Goal: Task Accomplishment & Management: Complete application form

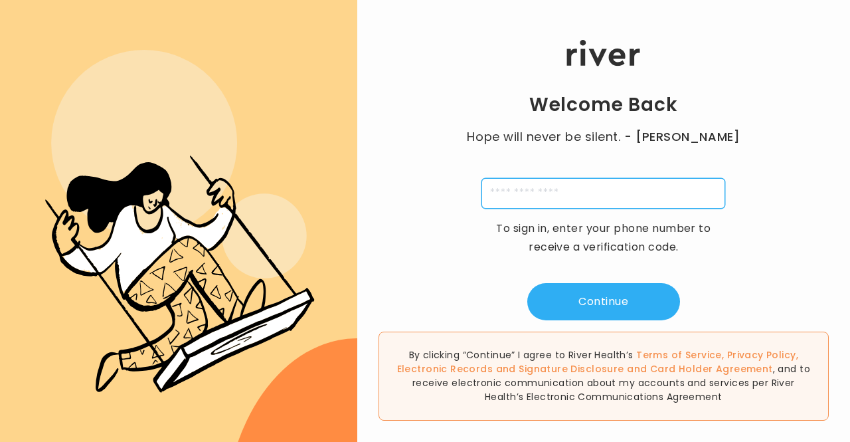
click at [580, 201] on input "tel" at bounding box center [603, 193] width 244 height 31
type input "**********"
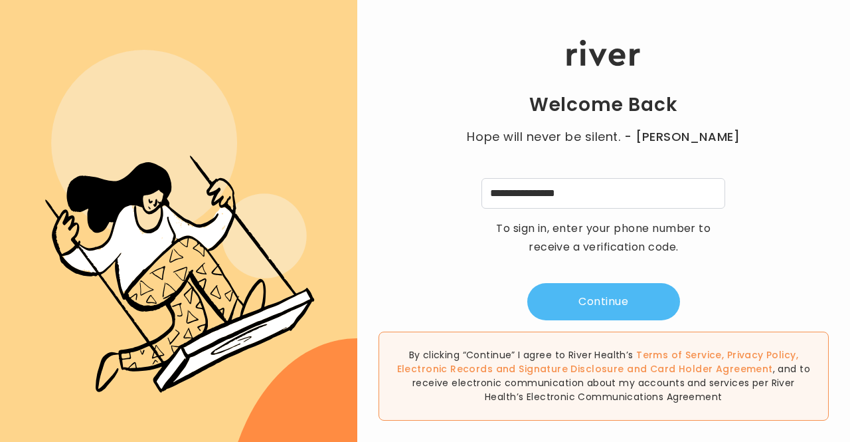
click at [587, 301] on button "Continue" at bounding box center [603, 301] width 153 height 37
type input "*"
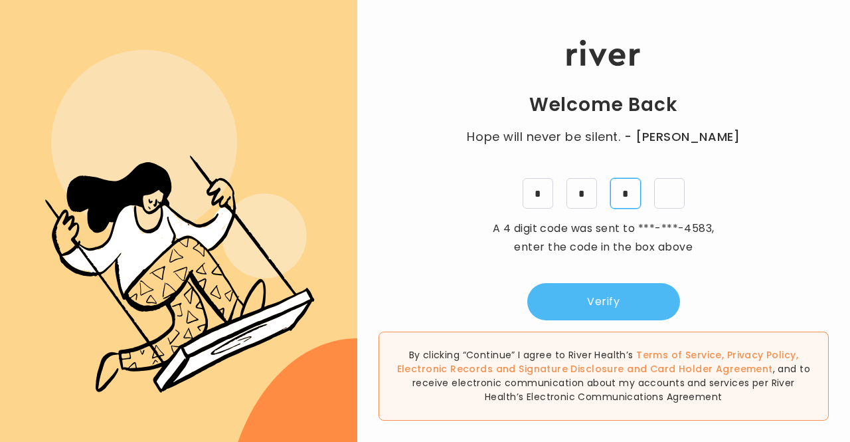
type input "*"
click at [587, 301] on button "Verify" at bounding box center [603, 301] width 153 height 37
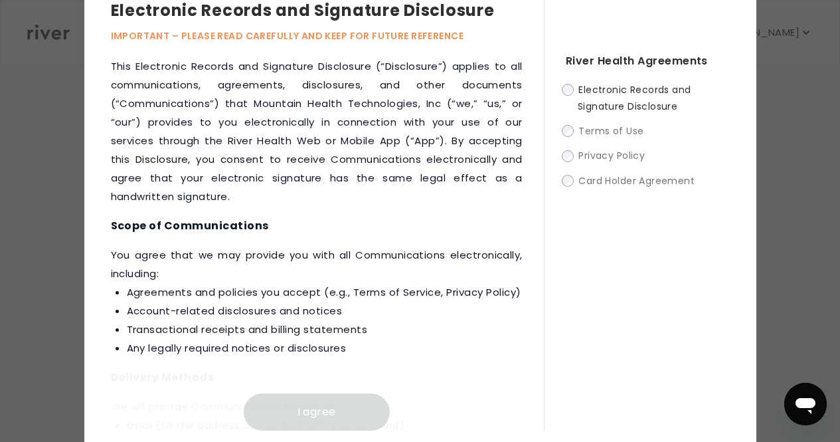
scroll to position [38, 0]
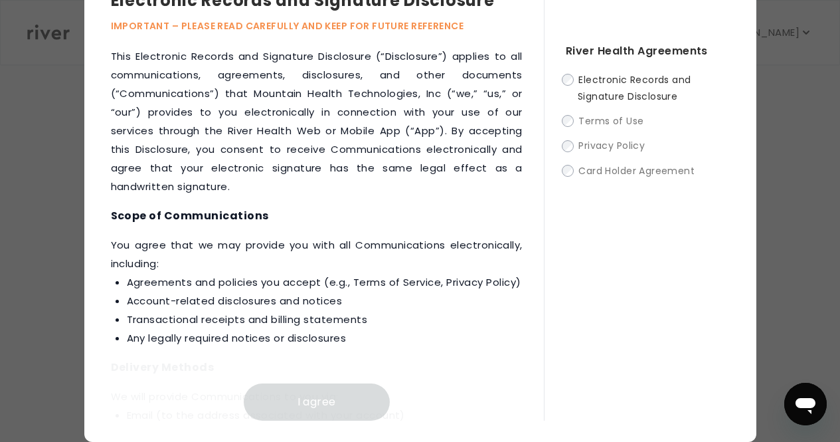
click at [596, 80] on span "Electronic Records and Signature Disclosure" at bounding box center [635, 88] width 114 height 30
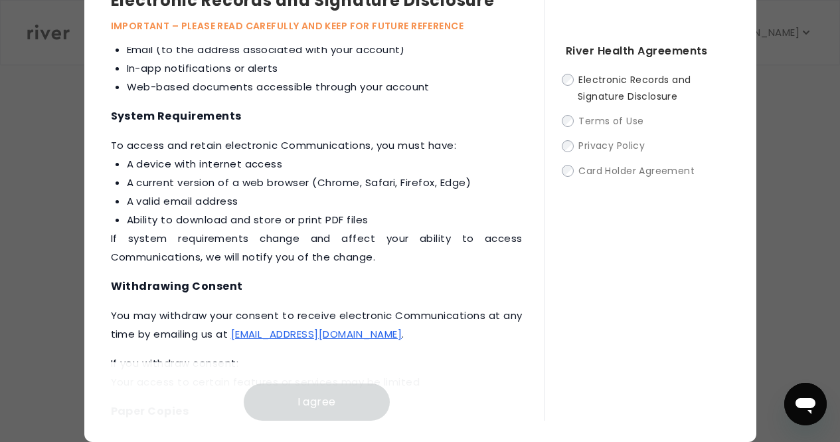
scroll to position [710, 0]
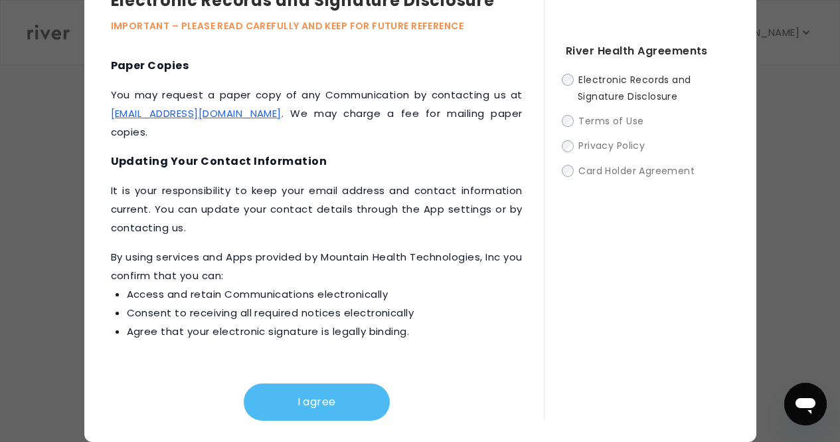
click at [325, 404] on button "I agree" at bounding box center [317, 401] width 146 height 37
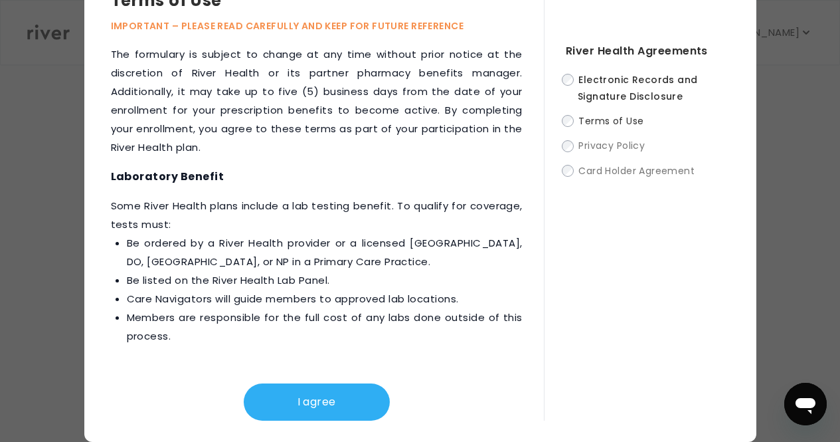
scroll to position [2137, 0]
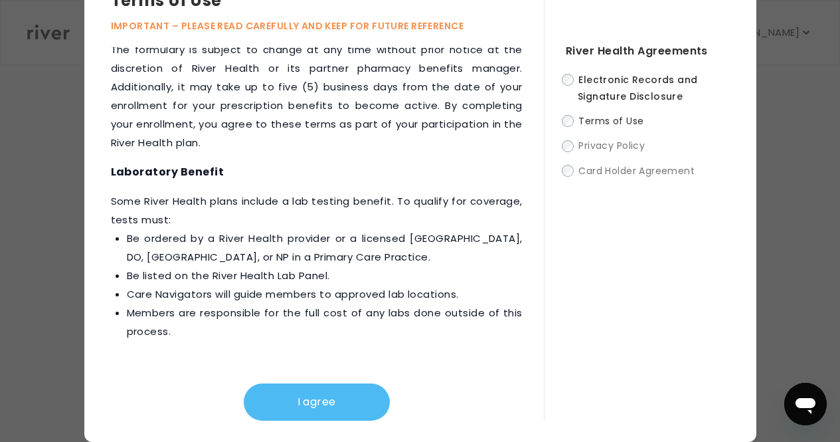
click at [322, 393] on button "I agree" at bounding box center [317, 401] width 146 height 37
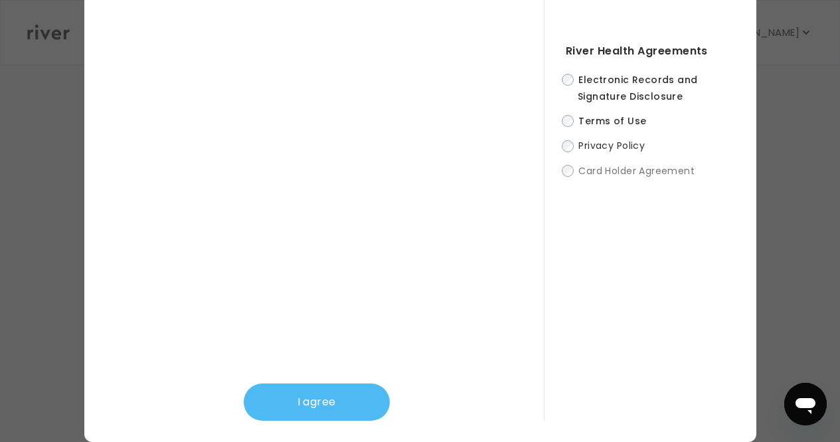
click at [306, 408] on button "I agree" at bounding box center [317, 401] width 146 height 37
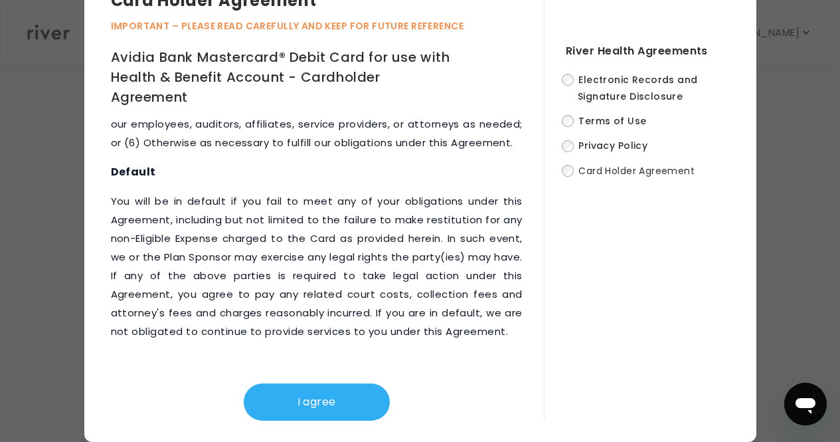
scroll to position [8117, 0]
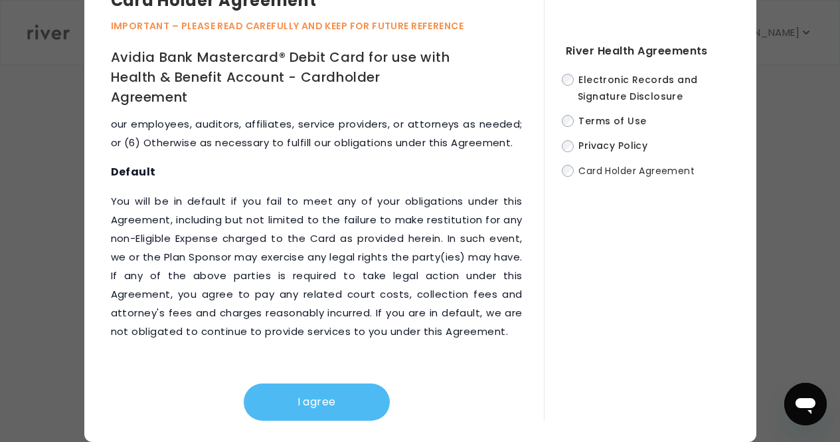
click at [317, 396] on button "I agree" at bounding box center [317, 401] width 146 height 37
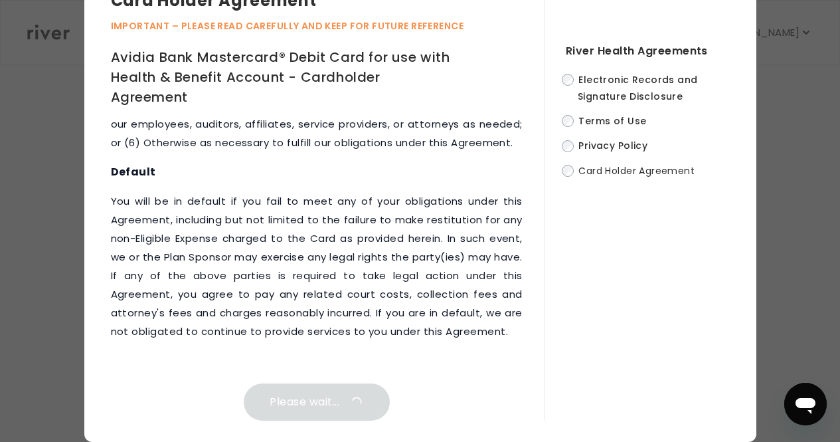
scroll to position [0, 0]
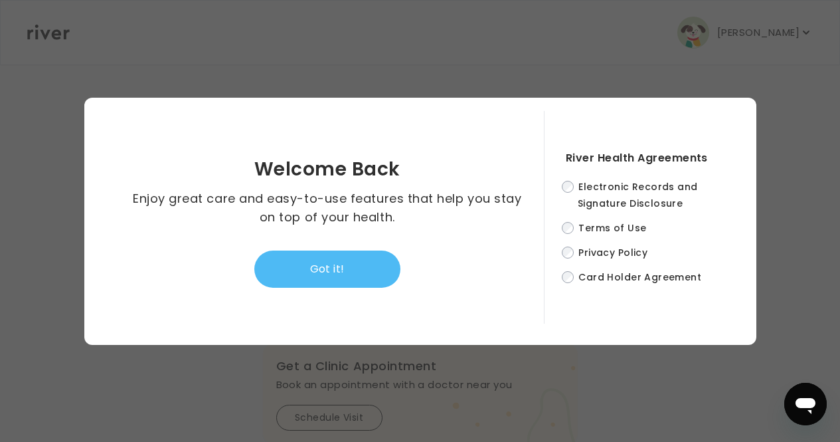
click at [362, 274] on button "Got it!" at bounding box center [327, 268] width 146 height 37
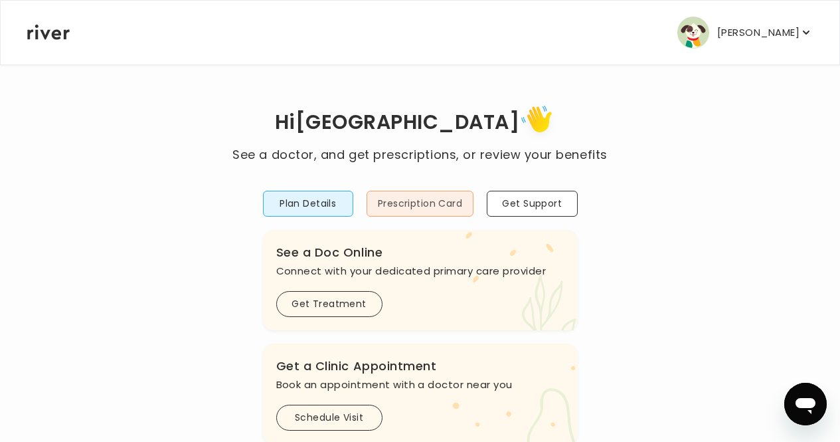
click at [442, 201] on button "Prescription Card" at bounding box center [420, 204] width 107 height 26
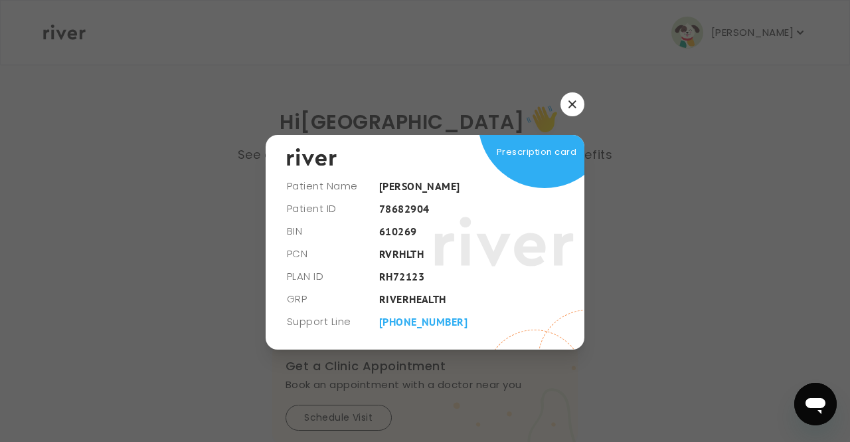
click at [583, 96] on div at bounding box center [425, 104] width 319 height 24
click at [578, 102] on button "button" at bounding box center [572, 104] width 24 height 24
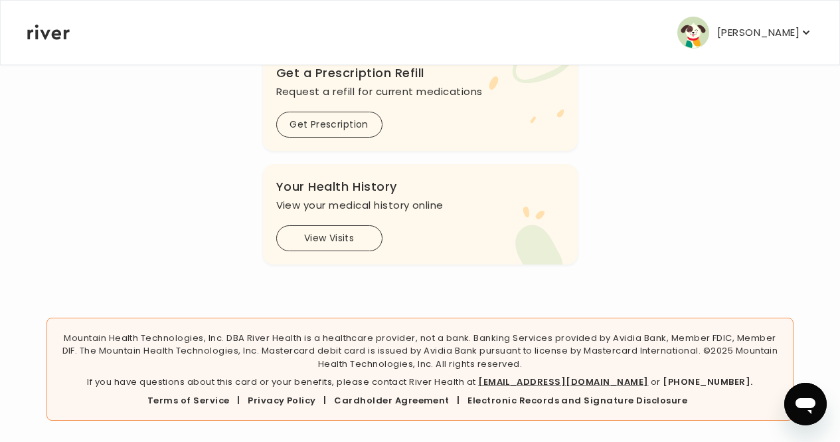
scroll to position [497, 0]
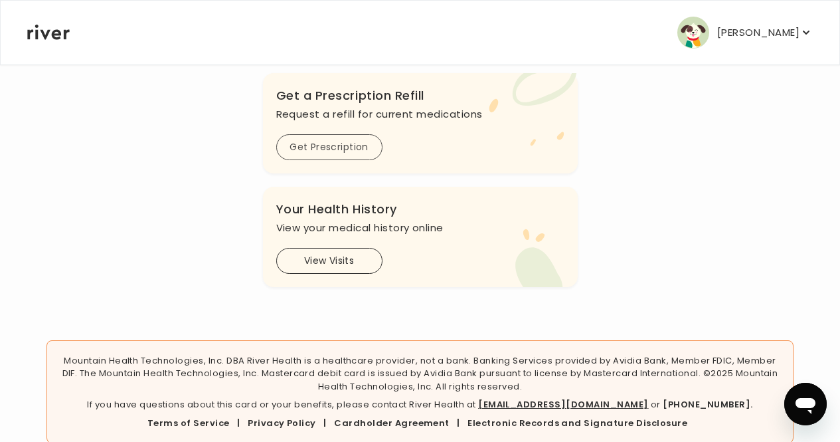
click at [358, 155] on button "Get Prescription" at bounding box center [329, 147] width 106 height 26
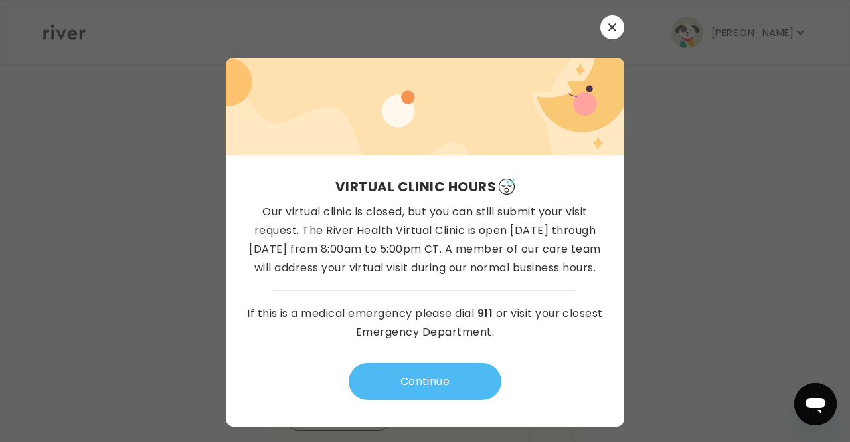
click at [432, 380] on button "Continue" at bounding box center [425, 381] width 153 height 37
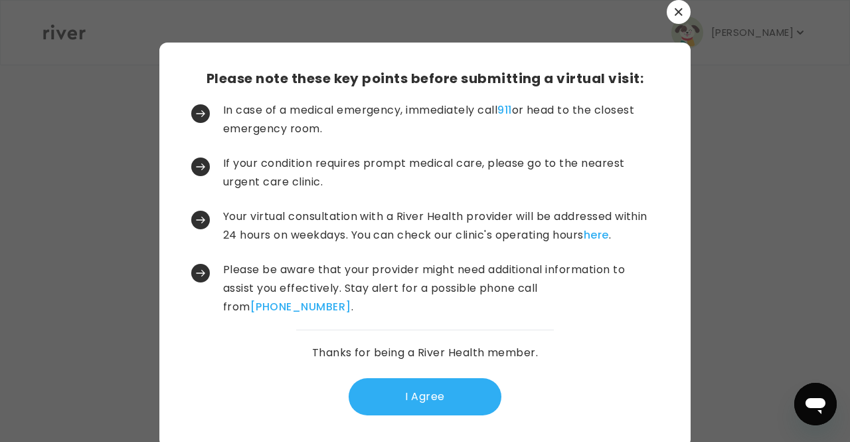
click at [418, 416] on div "Please note these key points before submitting a virtual visit: In case of a me…" at bounding box center [424, 244] width 531 height 404
click at [418, 404] on button "I Agree" at bounding box center [425, 396] width 153 height 37
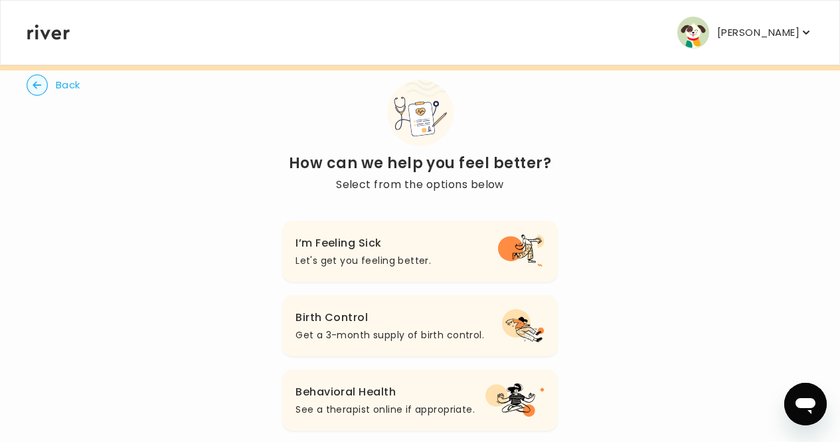
scroll to position [26, 0]
click at [420, 323] on h3 "Birth Control" at bounding box center [389, 318] width 189 height 19
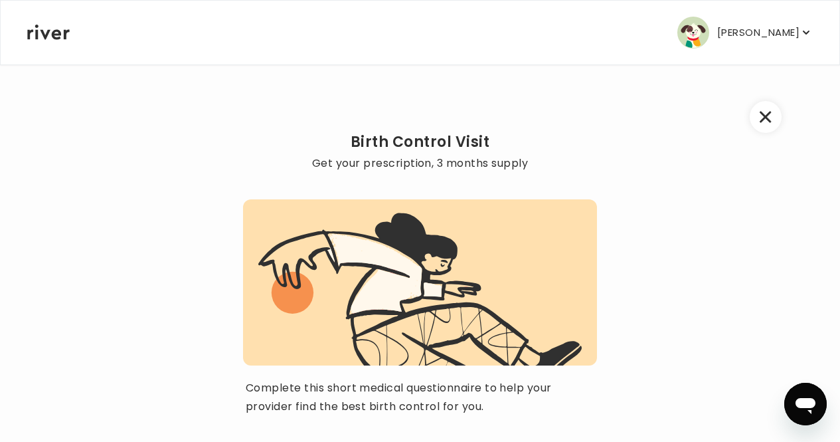
scroll to position [120, 0]
